Goal: Transaction & Acquisition: Purchase product/service

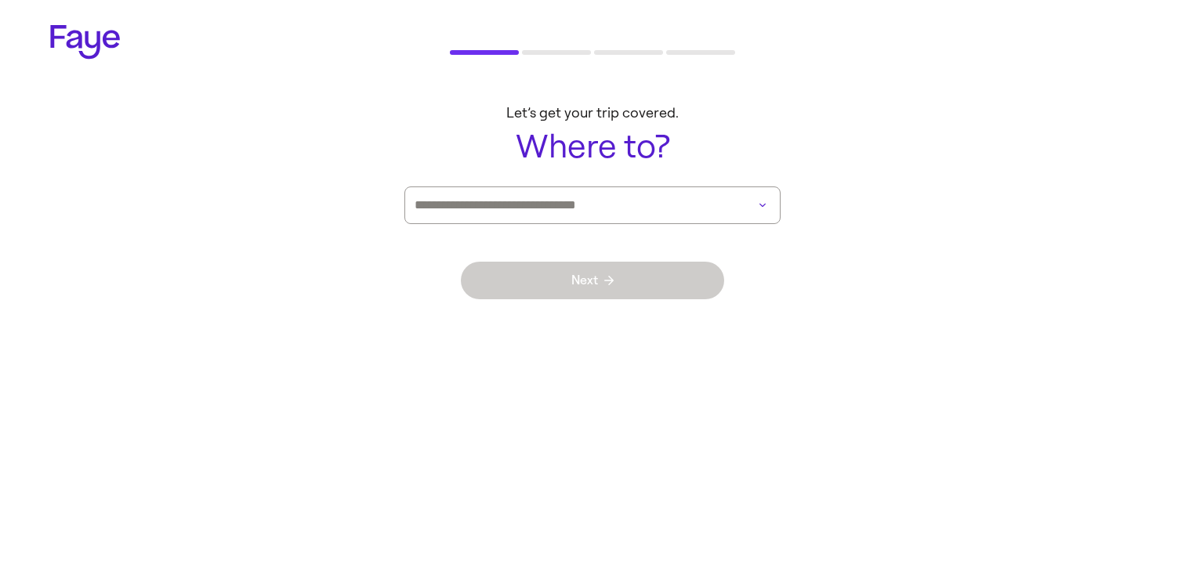
click at [610, 212] on input at bounding box center [571, 205] width 312 height 36
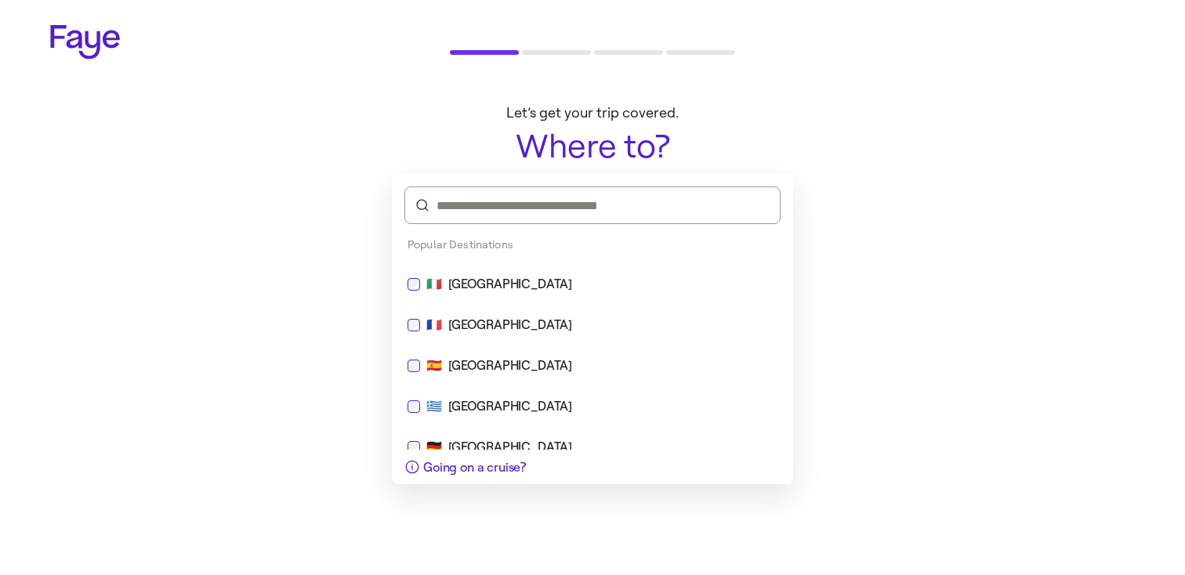
click at [547, 300] on div "🇮🇹 [GEOGRAPHIC_DATA]" at bounding box center [592, 285] width 389 height 38
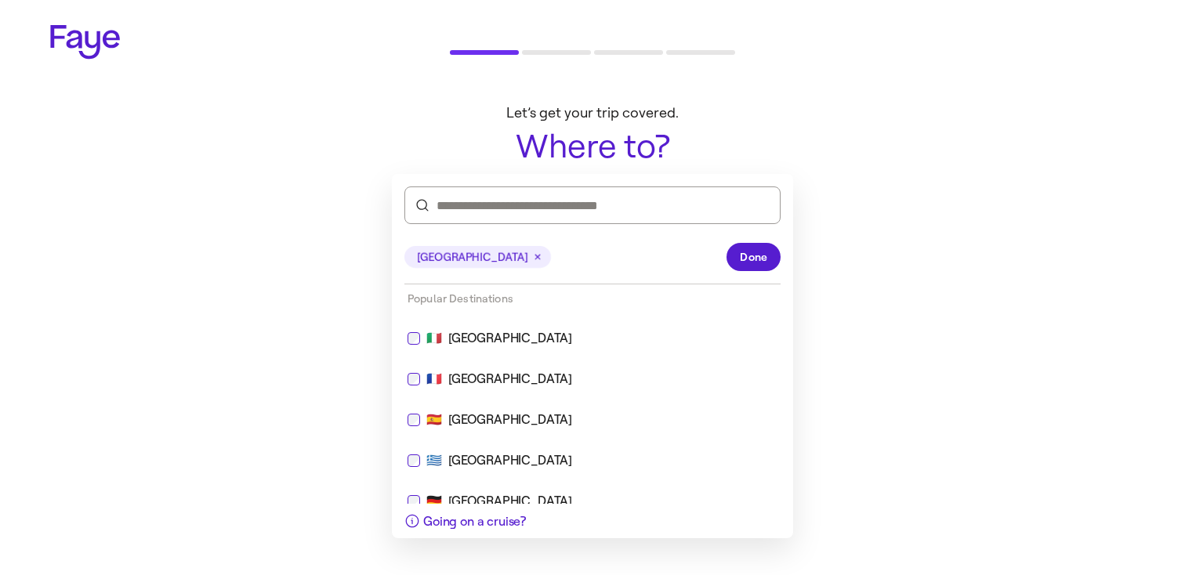
click at [777, 246] on div "[GEOGRAPHIC_DATA] Done" at bounding box center [592, 257] width 376 height 54
click at [753, 272] on div "[GEOGRAPHIC_DATA] Done" at bounding box center [592, 257] width 376 height 54
click at [753, 251] on span "Done" at bounding box center [753, 257] width 27 height 16
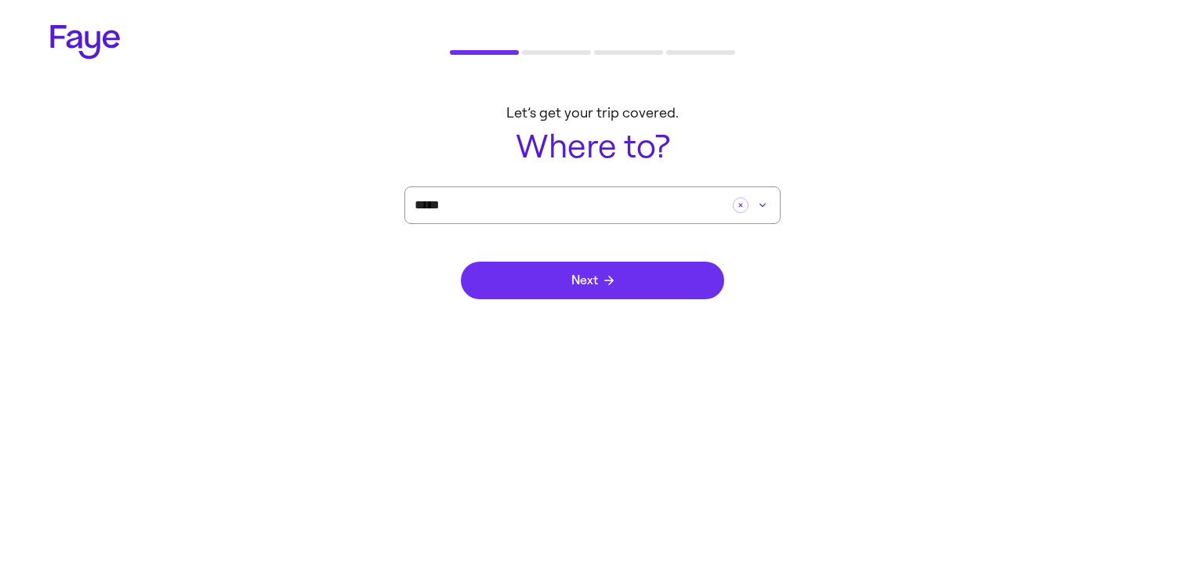
click at [653, 266] on button "Next" at bounding box center [592, 281] width 263 height 38
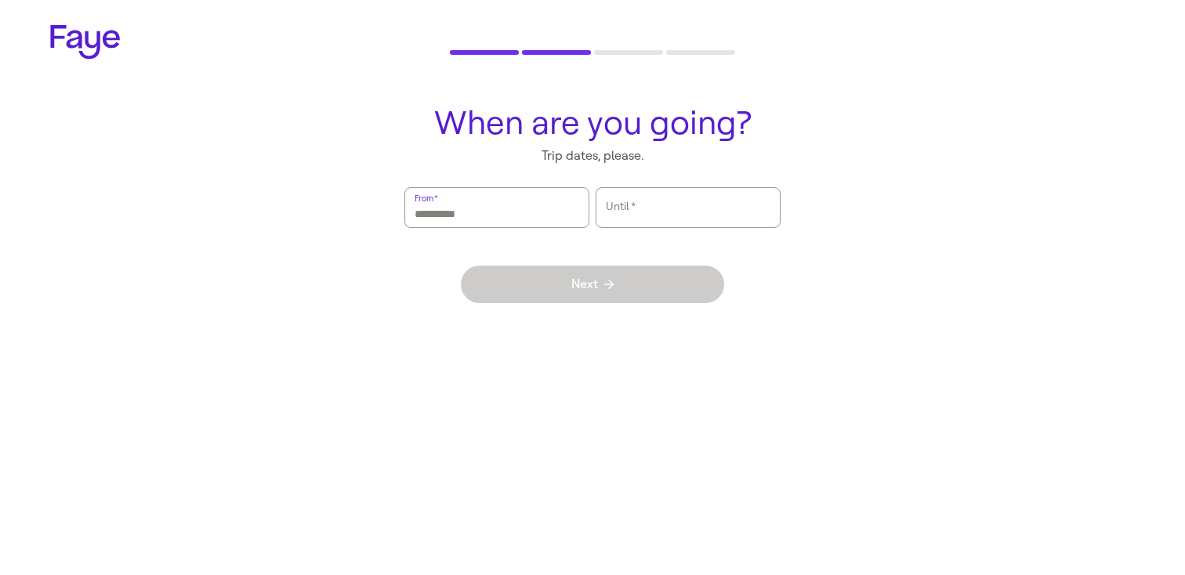
click at [552, 206] on input "From   *" at bounding box center [497, 208] width 165 height 36
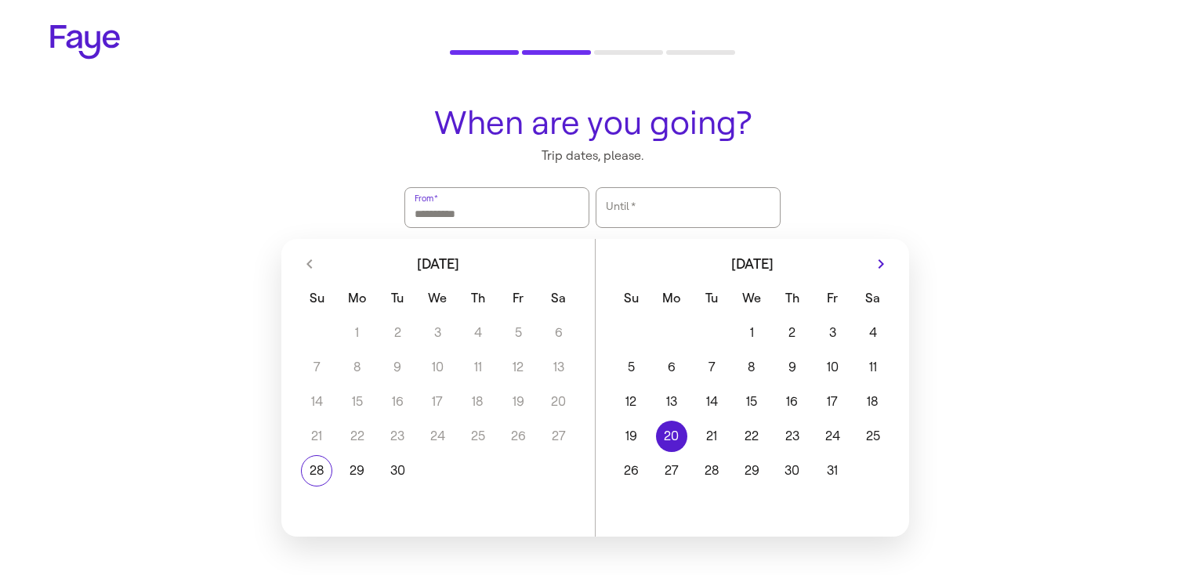
click at [687, 440] on button "20" at bounding box center [671, 436] width 40 height 31
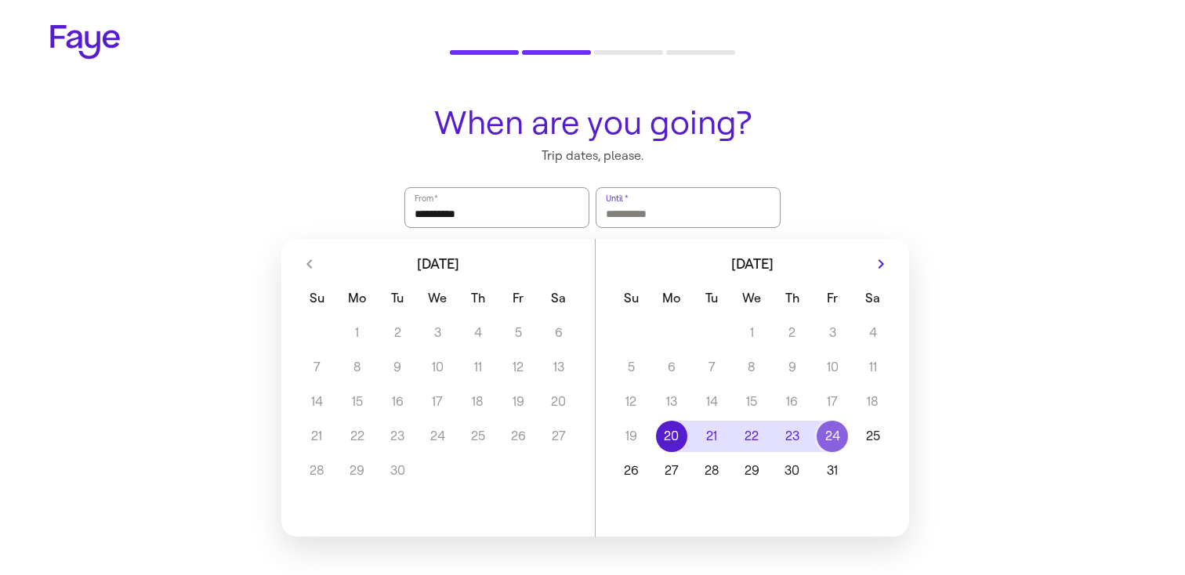
click at [839, 426] on button "24" at bounding box center [833, 436] width 40 height 31
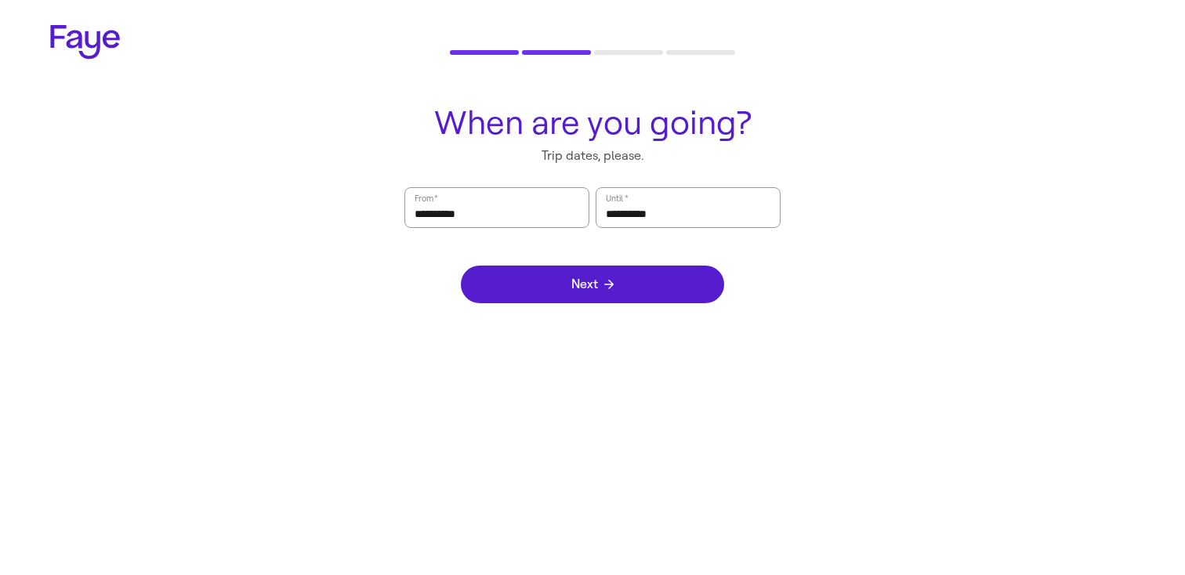
click at [647, 237] on div "Next" at bounding box center [592, 284] width 263 height 113
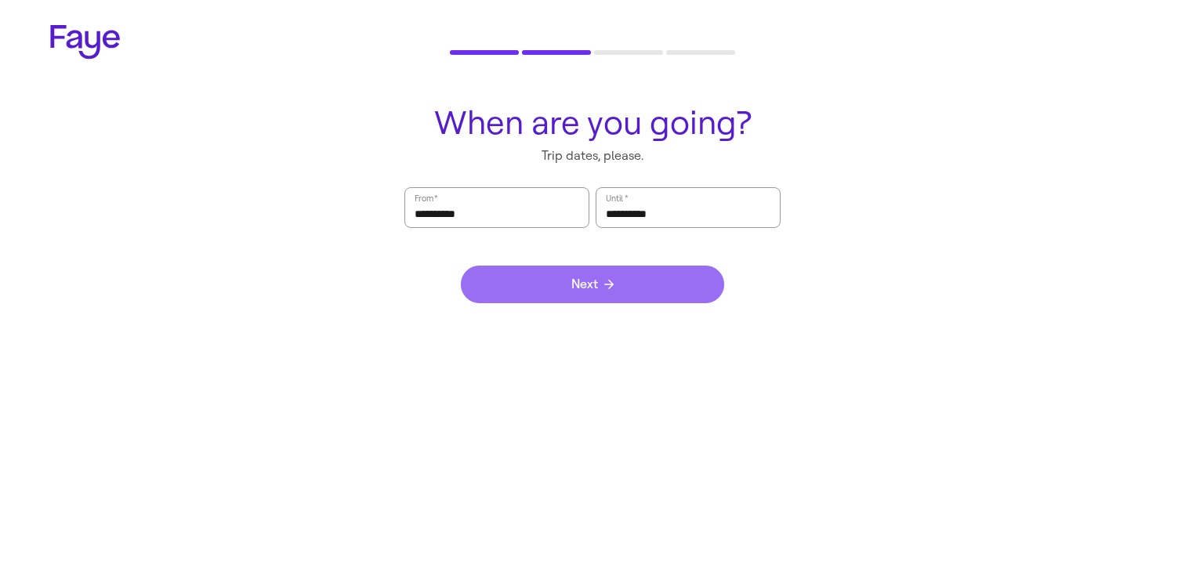
click at [644, 284] on button "Next" at bounding box center [592, 285] width 263 height 38
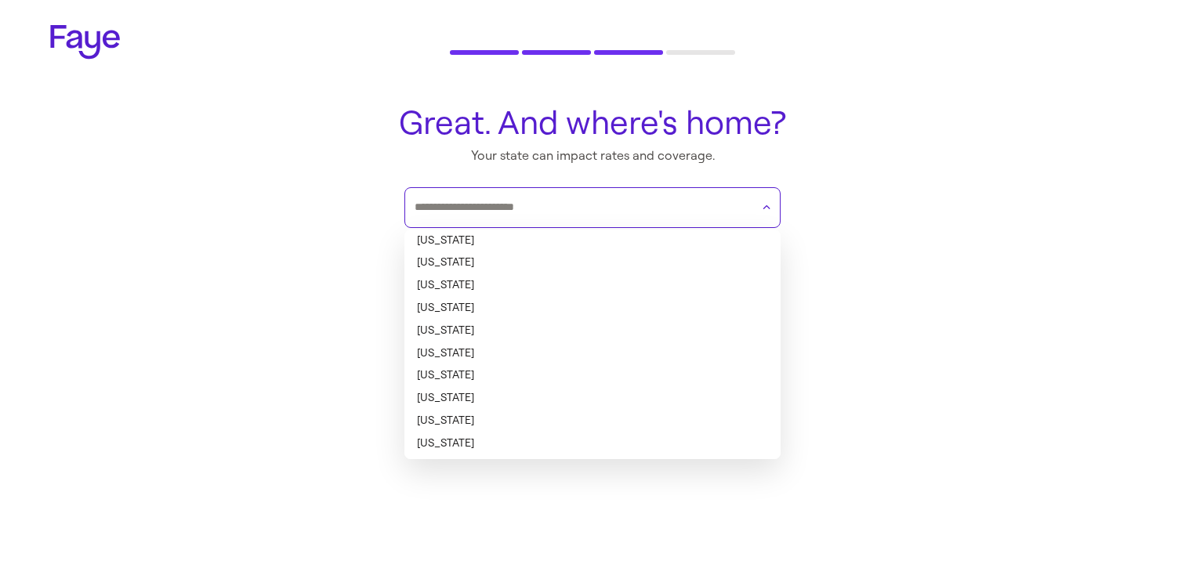
click at [588, 206] on input "text" at bounding box center [583, 208] width 336 height 24
click at [575, 238] on li "[US_STATE]" at bounding box center [592, 241] width 376 height 23
type input "*******"
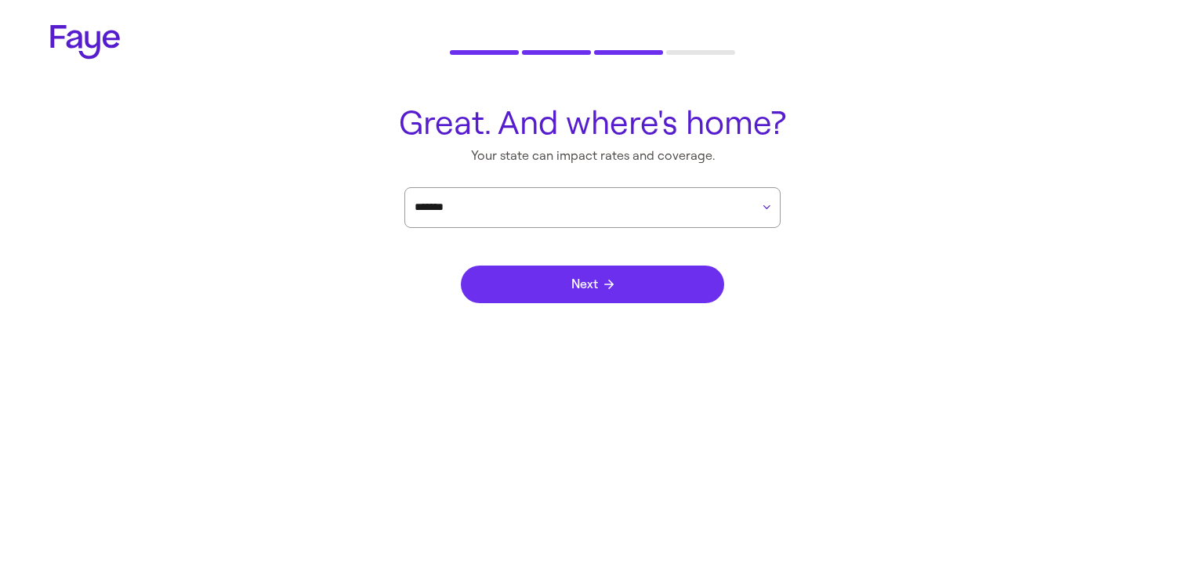
click at [591, 286] on span "Next" at bounding box center [592, 284] width 42 height 13
